Goal: Book appointment/travel/reservation

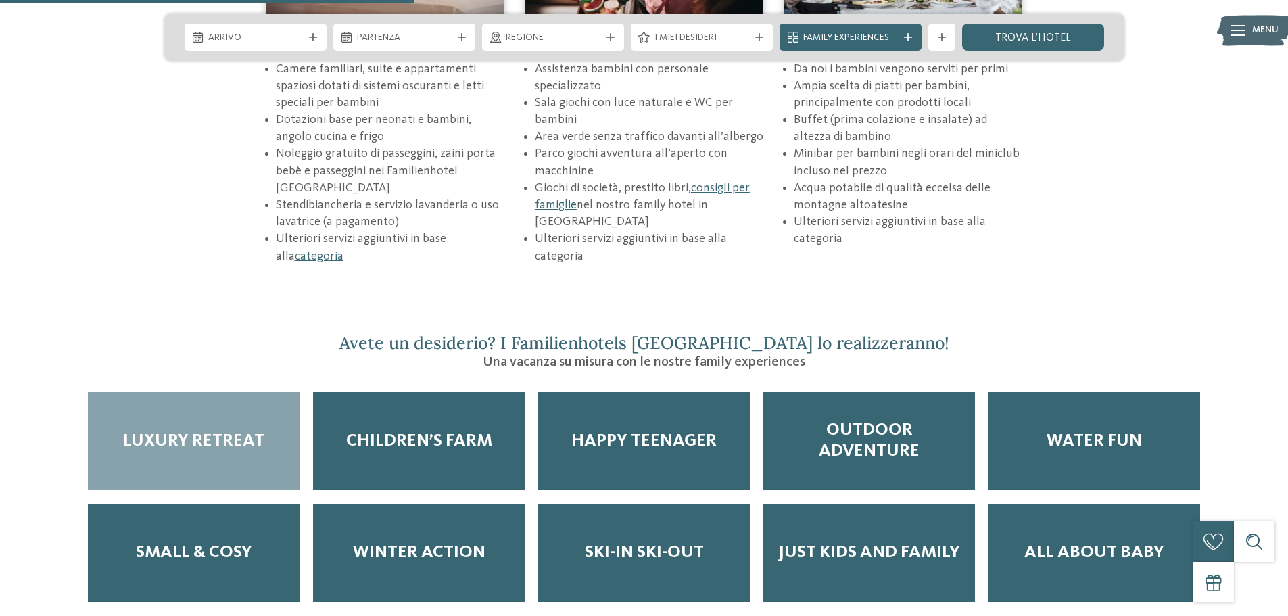
scroll to position [2230, 0]
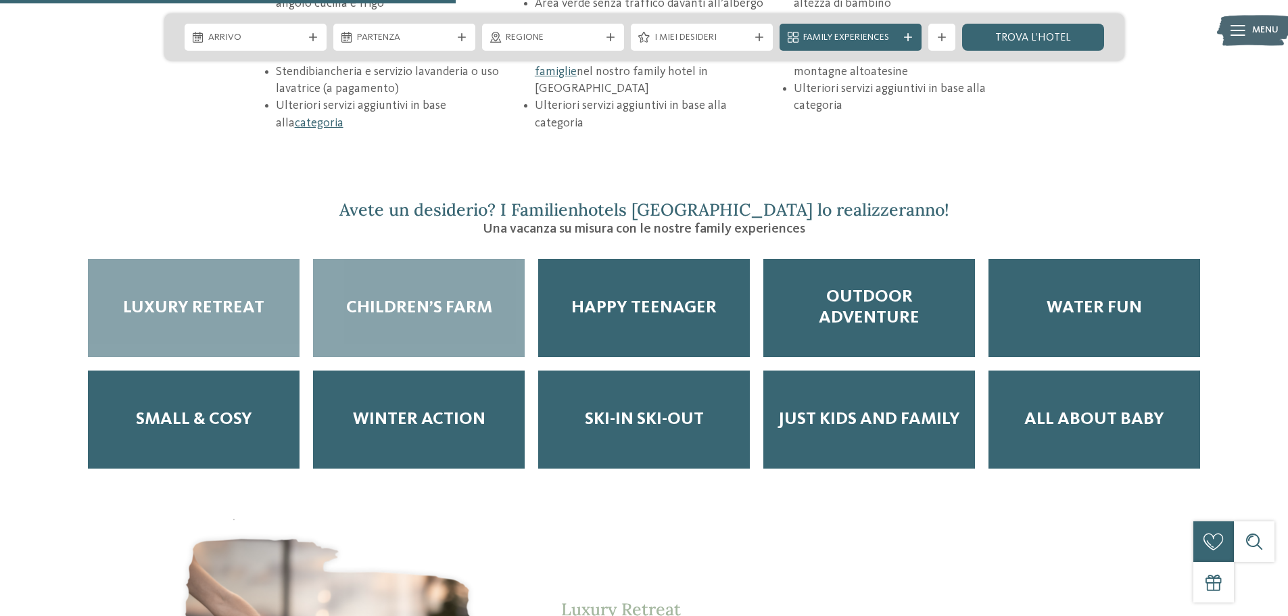
click at [413, 297] on span "Children’s Farm" at bounding box center [419, 307] width 146 height 21
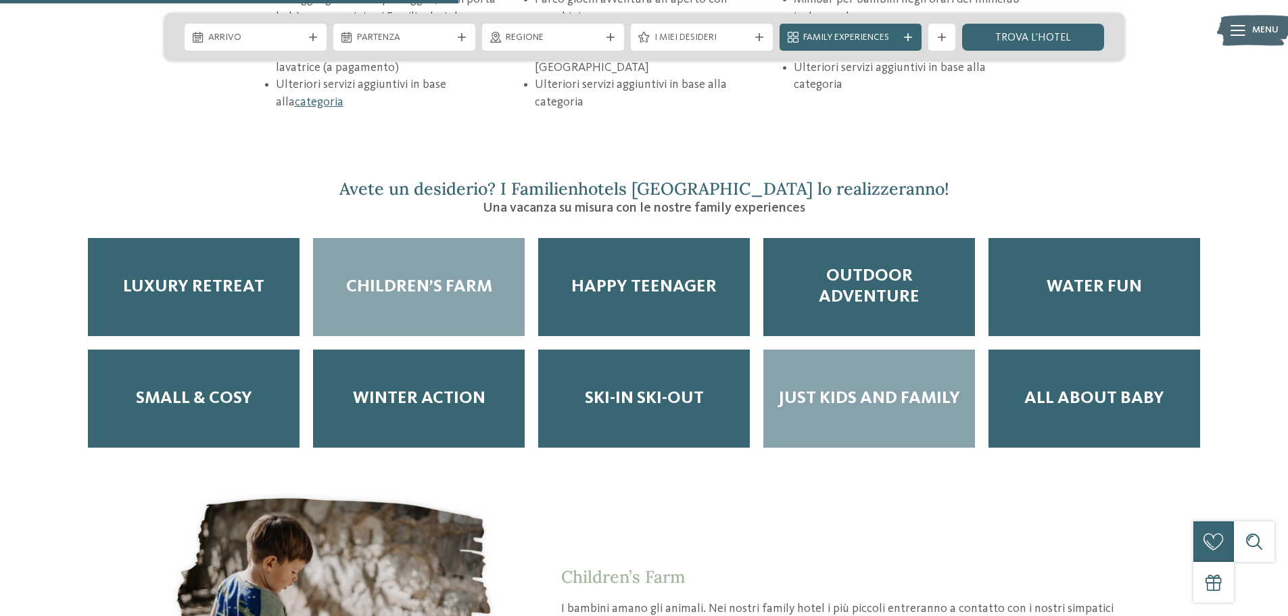
scroll to position [2501, 0]
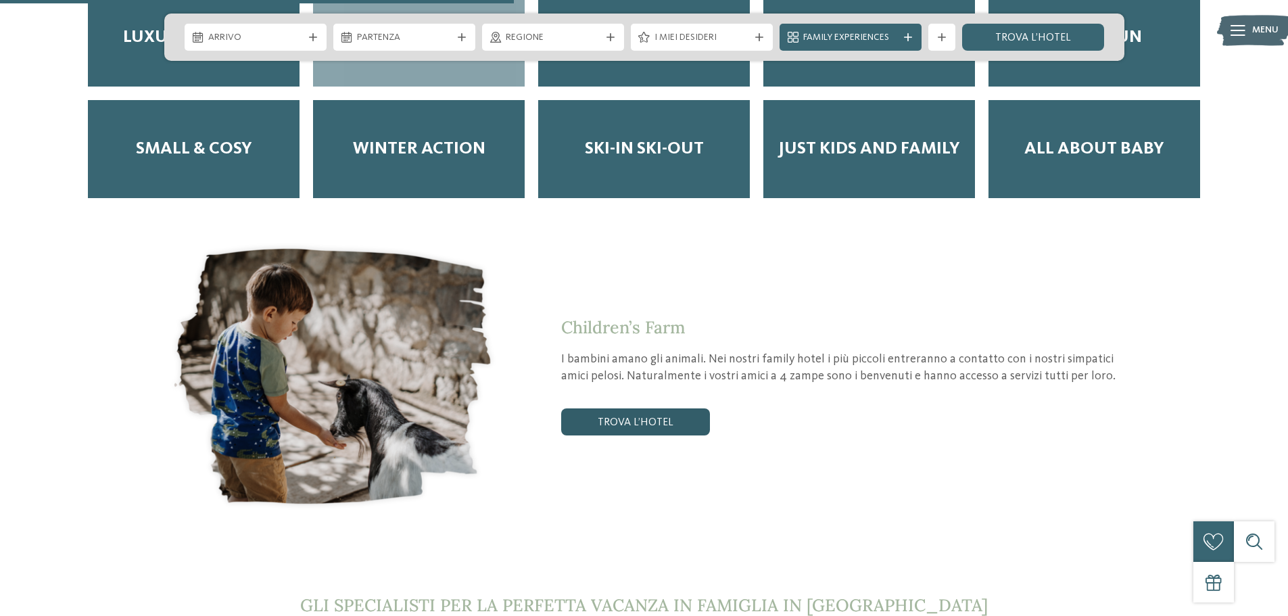
click at [671, 408] on link "trova l’hotel" at bounding box center [635, 421] width 149 height 27
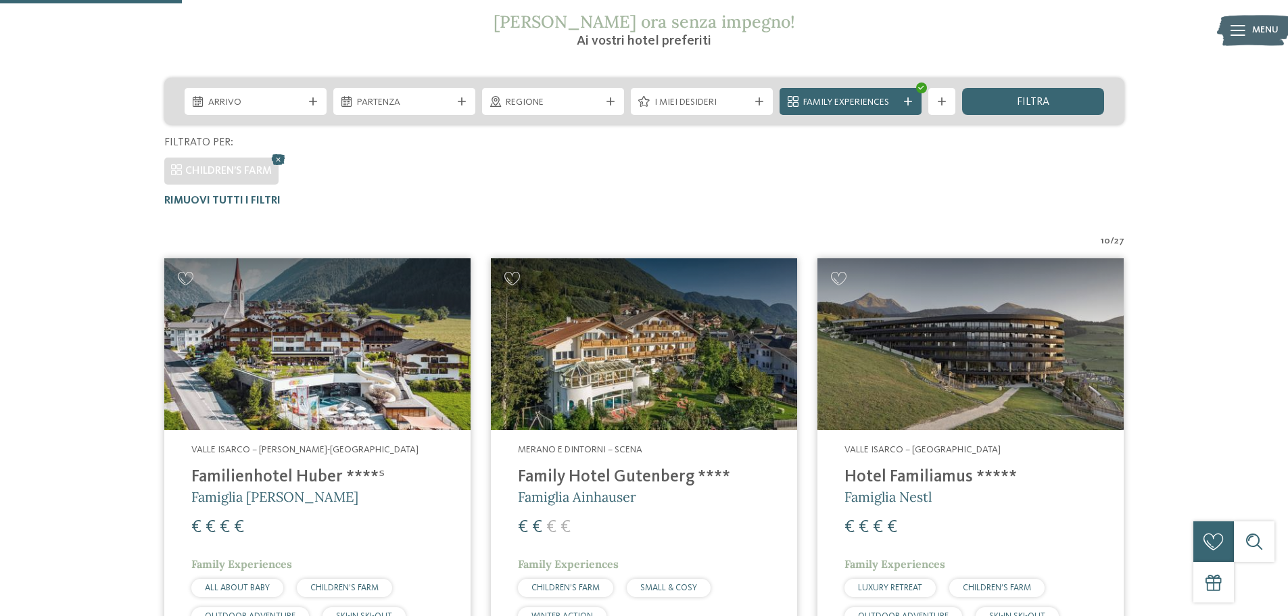
scroll to position [241, 0]
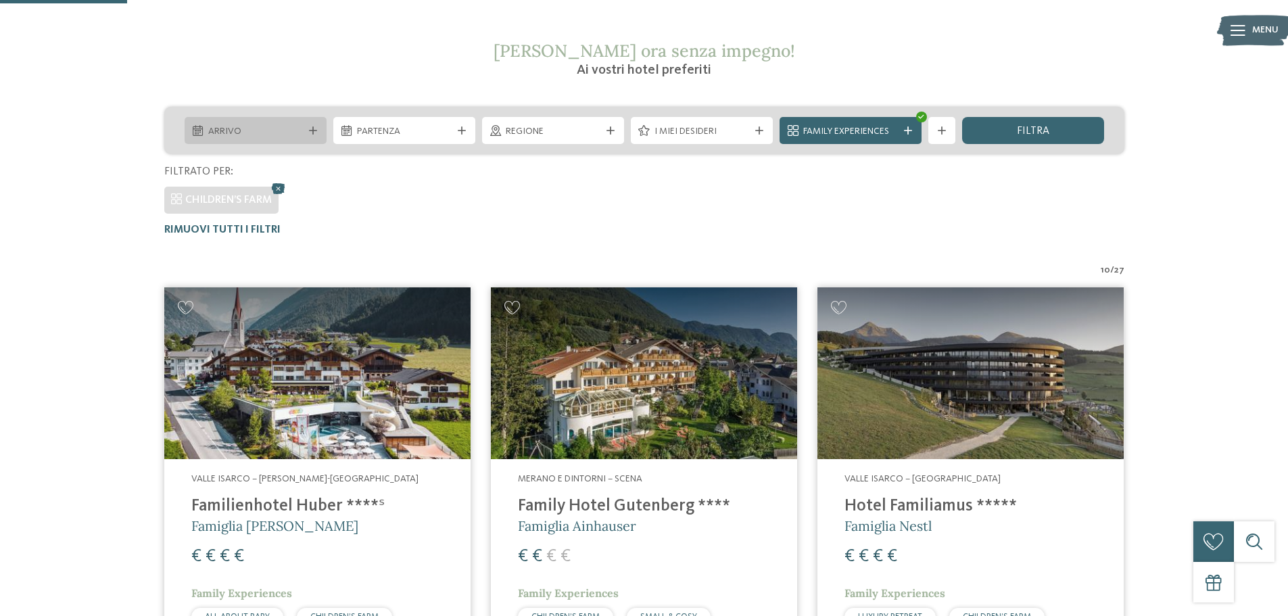
click at [228, 124] on div "Arrivo" at bounding box center [255, 131] width 101 height 15
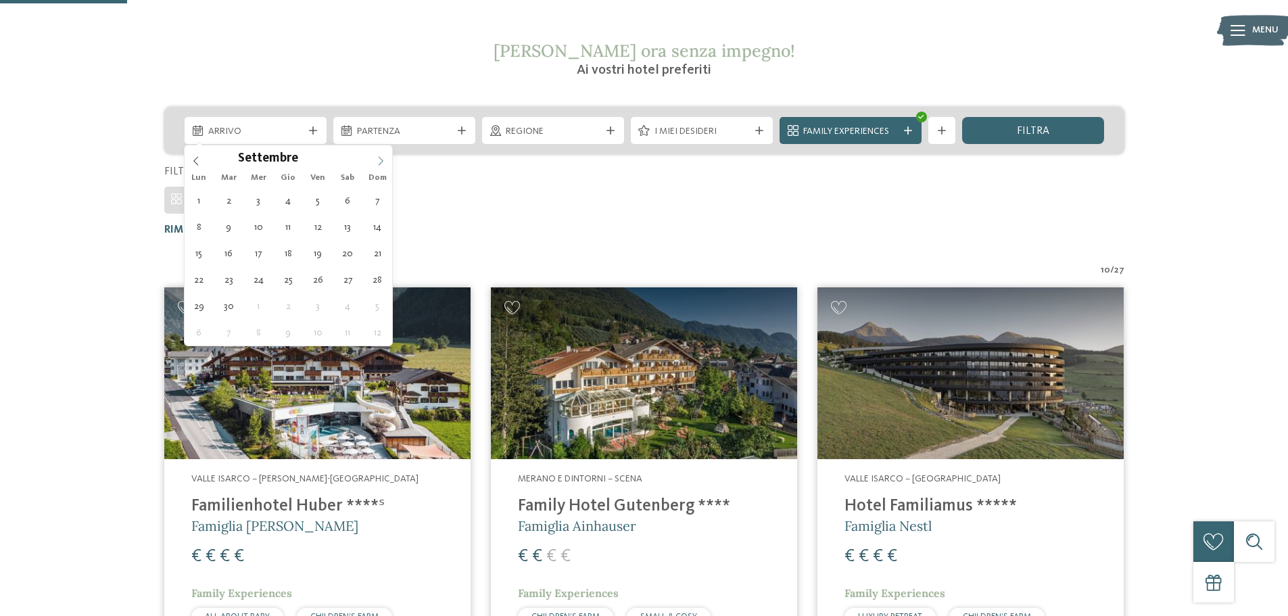
click at [380, 160] on icon at bounding box center [380, 160] width 9 height 9
type div "20.12.2025"
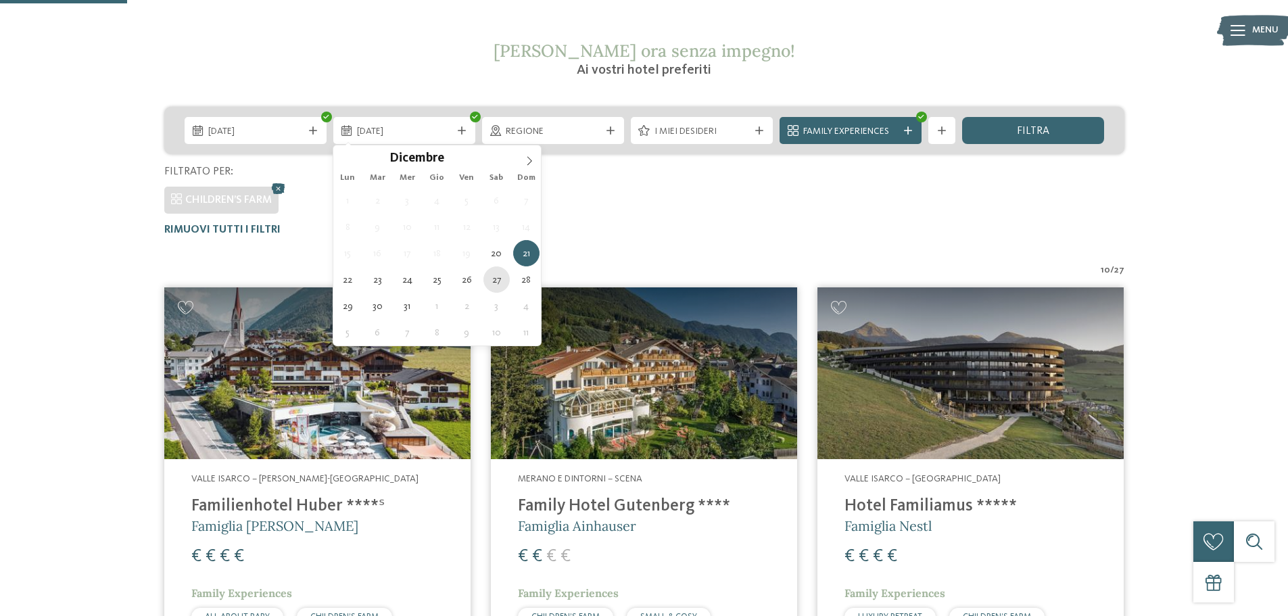
type div "27.12.2025"
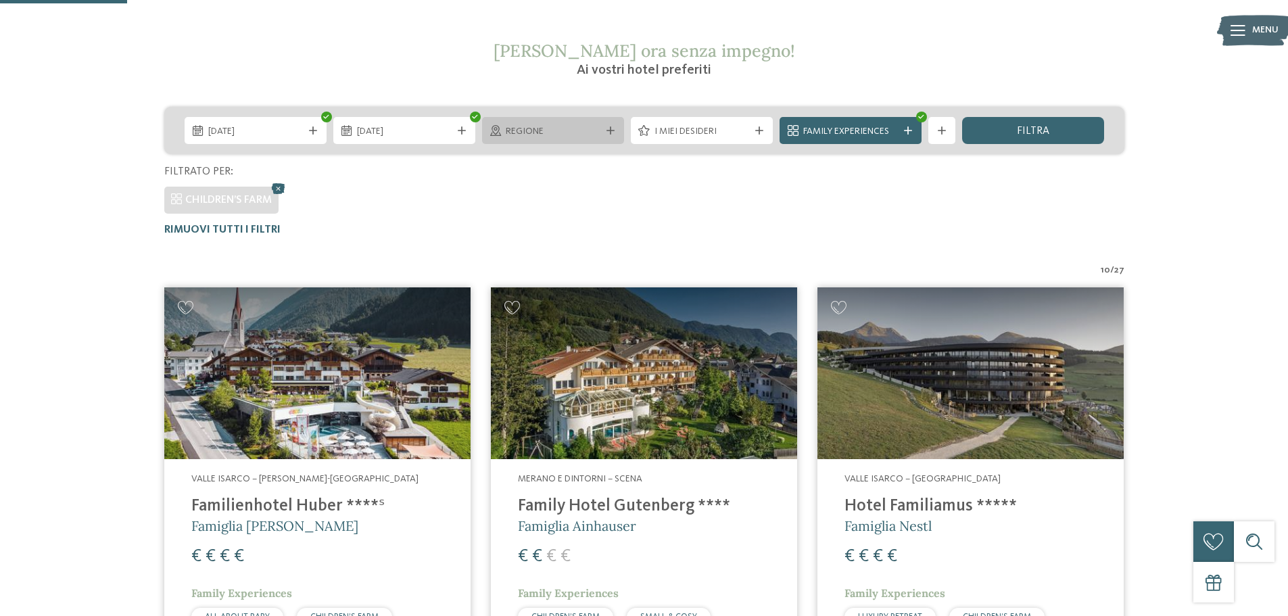
click at [558, 127] on span "Regione" at bounding box center [553, 132] width 95 height 14
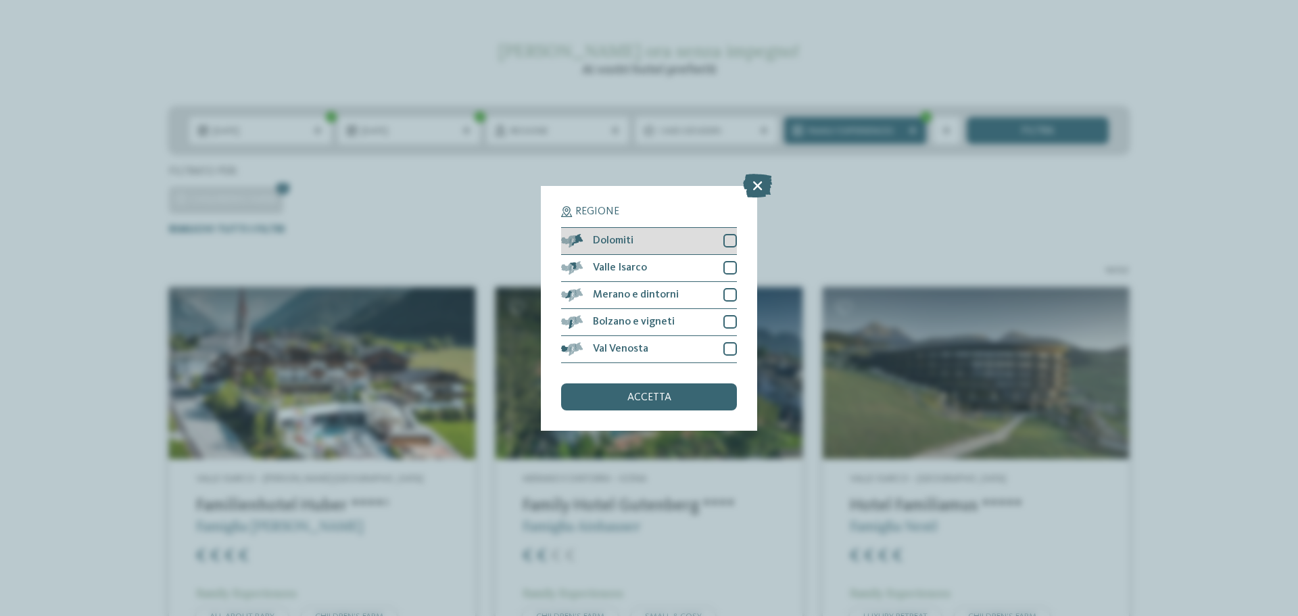
click at [675, 245] on div "Dolomiti" at bounding box center [649, 241] width 176 height 27
click at [632, 393] on span "accetta" at bounding box center [649, 397] width 44 height 11
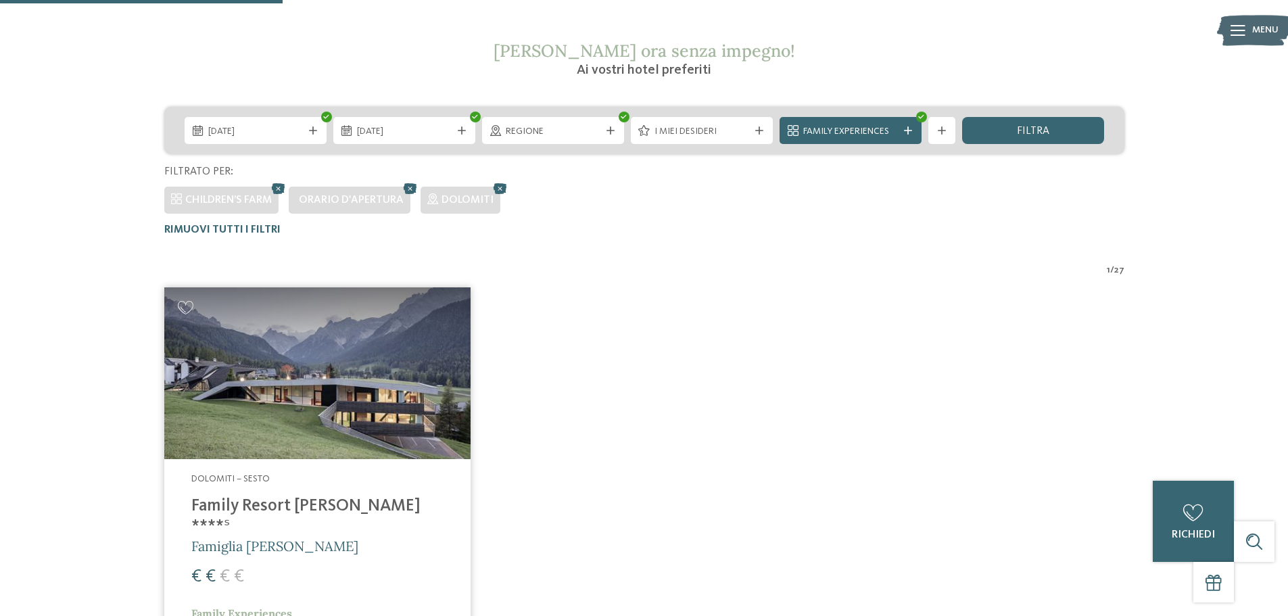
click at [304, 496] on h4 "Family Resort [PERSON_NAME] ****ˢ" at bounding box center [317, 516] width 252 height 41
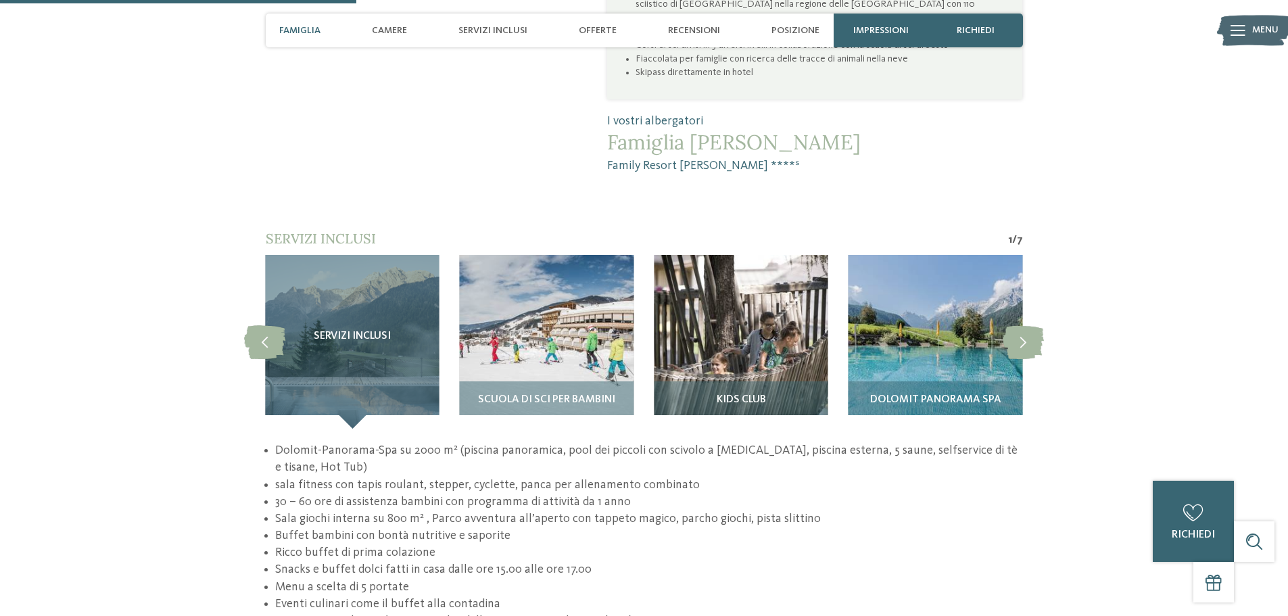
scroll to position [1149, 0]
